Goal: Find specific fact: Find specific fact

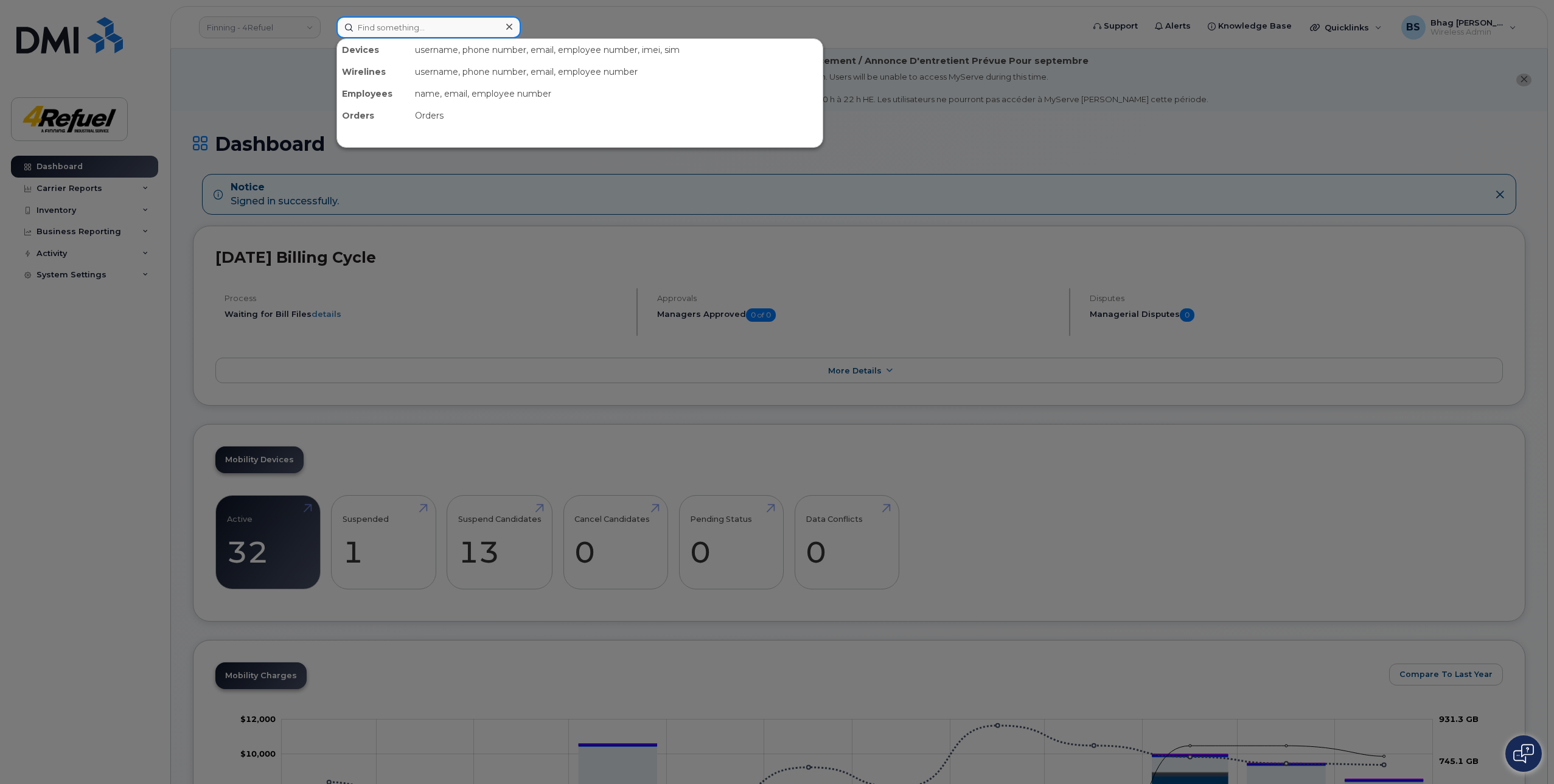
click at [400, 25] on input at bounding box center [428, 27] width 184 height 22
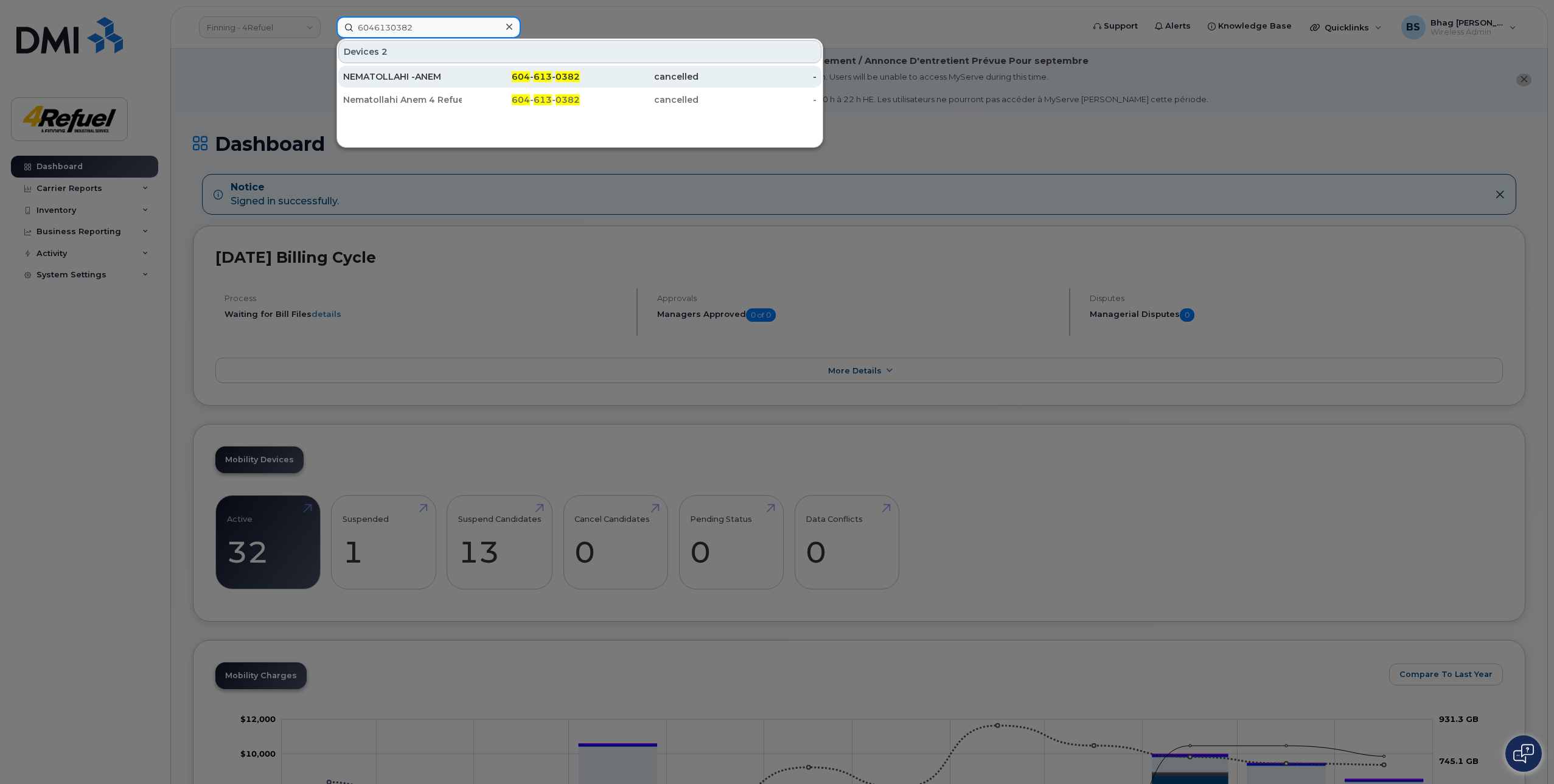
type input "6046130382"
click at [426, 76] on div "NEMATOLLAHI -ANEM" at bounding box center [402, 77] width 118 height 12
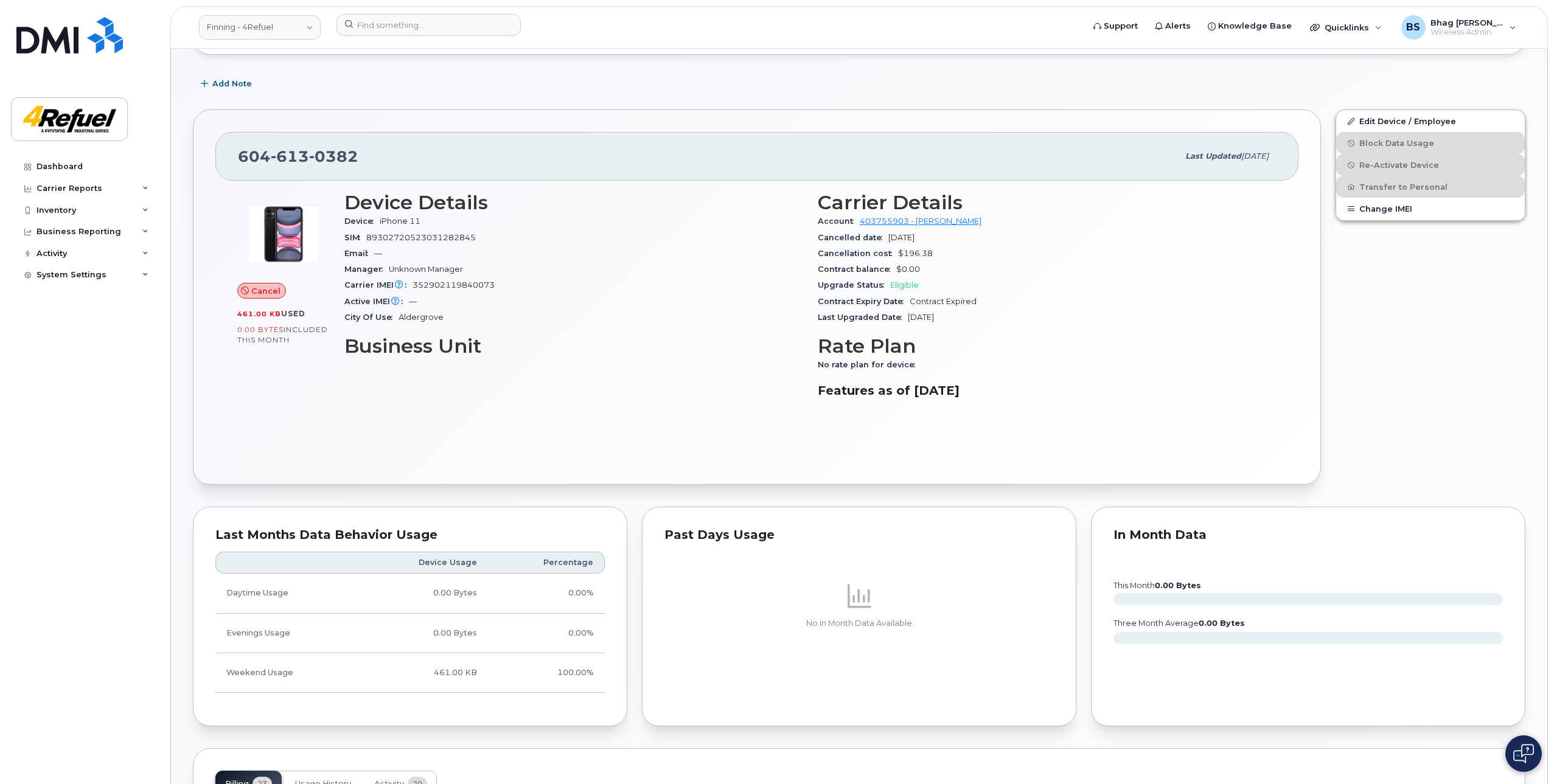
scroll to position [243, 0]
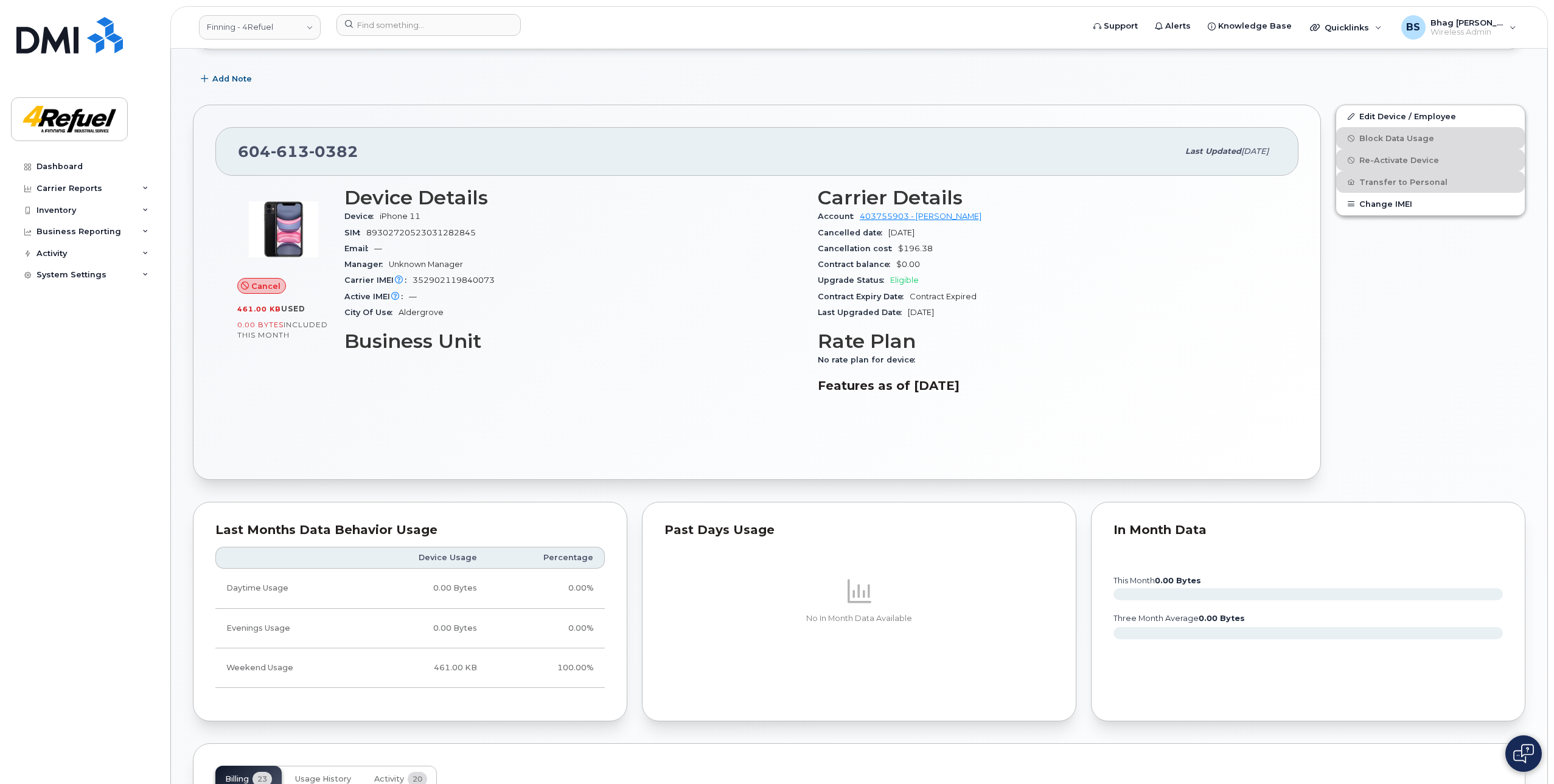
click at [367, 151] on div "[PHONE_NUMBER]" at bounding box center [708, 151] width 940 height 25
drag, startPoint x: 370, startPoint y: 150, endPoint x: 229, endPoint y: 165, distance: 141.8
click at [229, 165] on div "[PHONE_NUMBER] Last updated [DATE]" at bounding box center [757, 151] width 1083 height 48
copy span "[PHONE_NUMBER]"
